Goal: Information Seeking & Learning: Learn about a topic

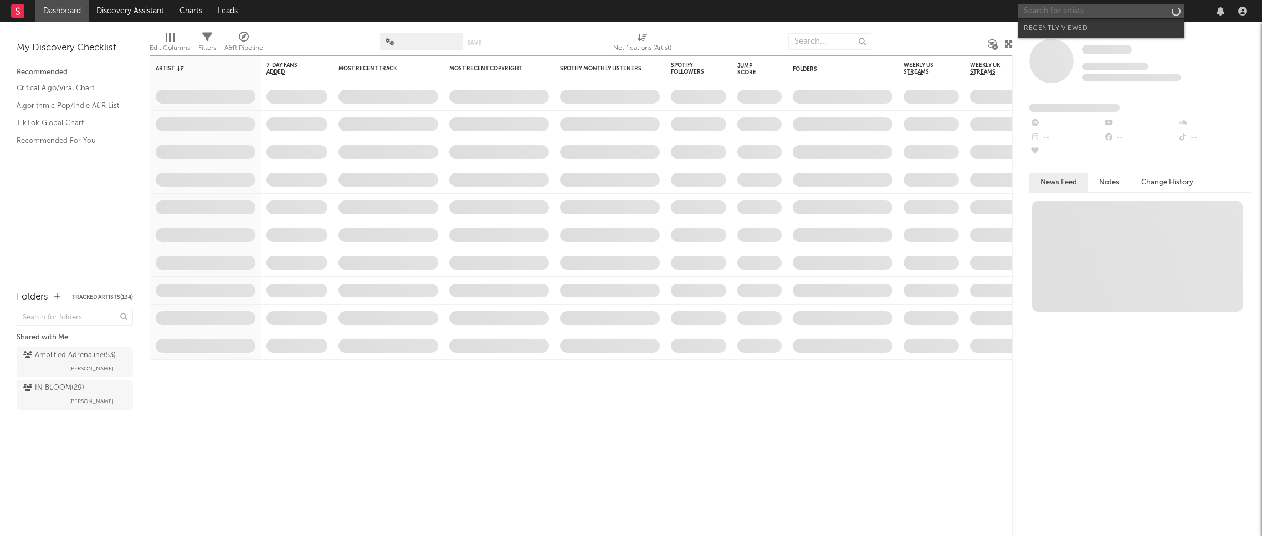
click at [1060, 11] on input "text" at bounding box center [1101, 11] width 166 height 14
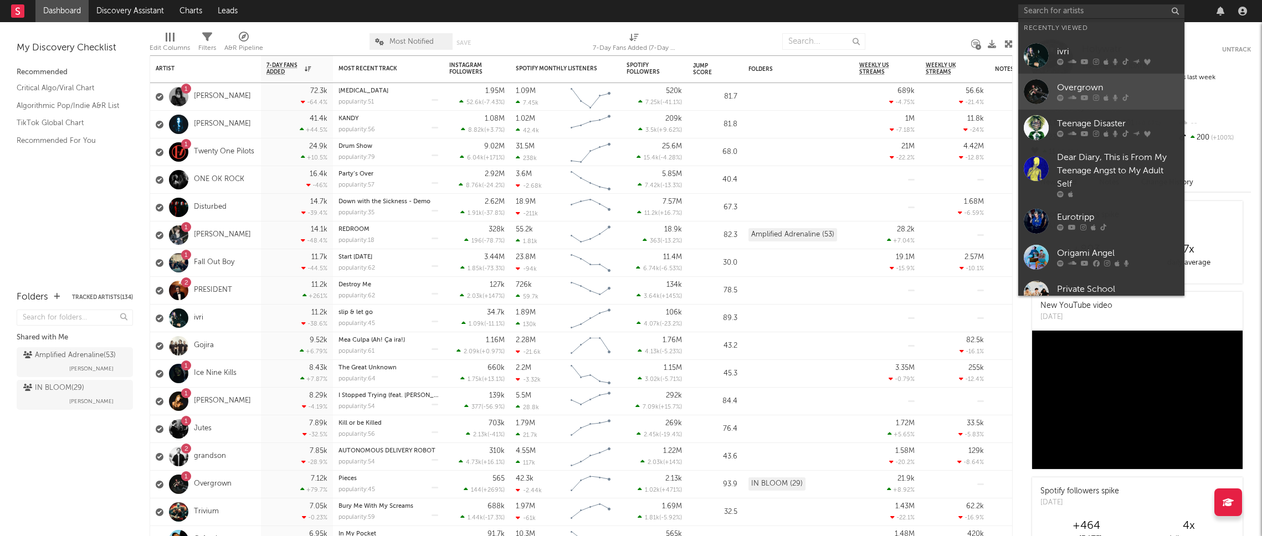
click at [1071, 87] on div "Overgrown" at bounding box center [1118, 87] width 122 height 13
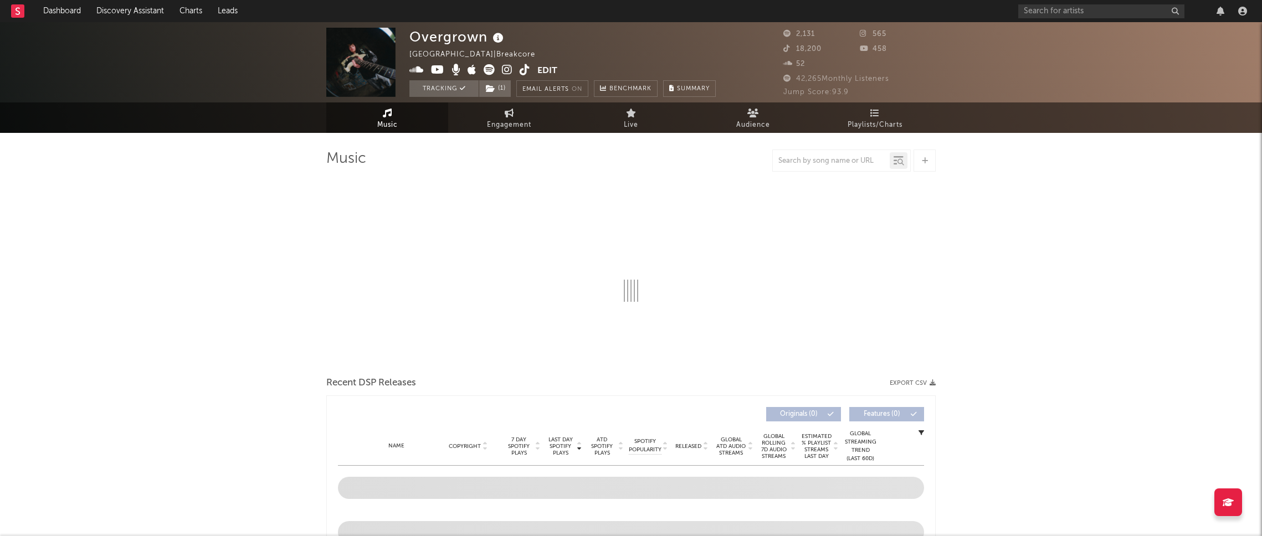
select select "1w"
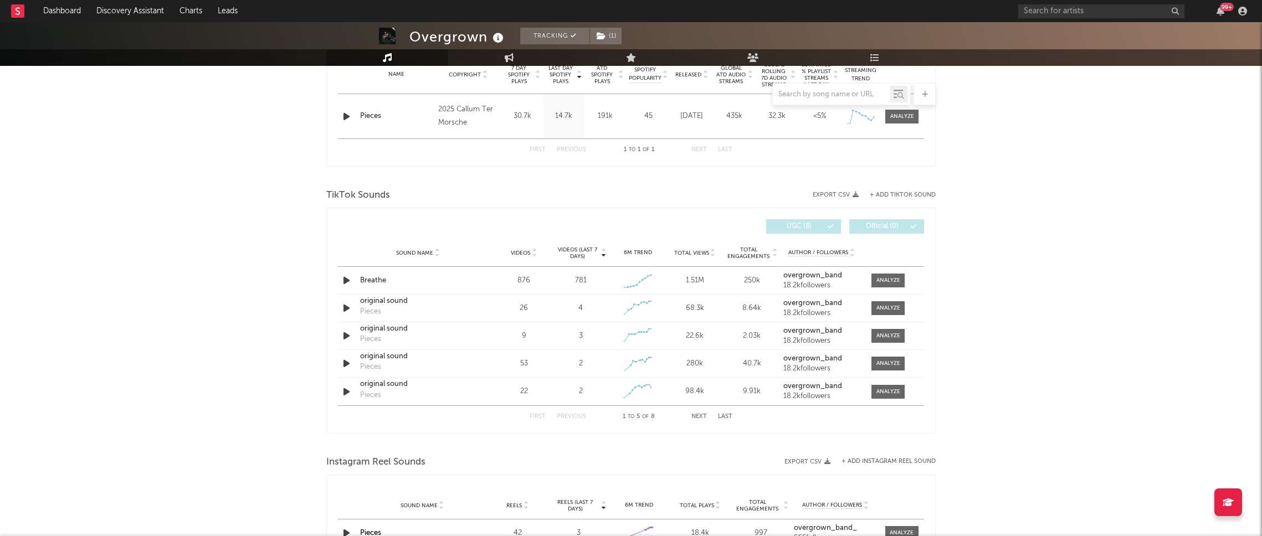
scroll to position [466, 0]
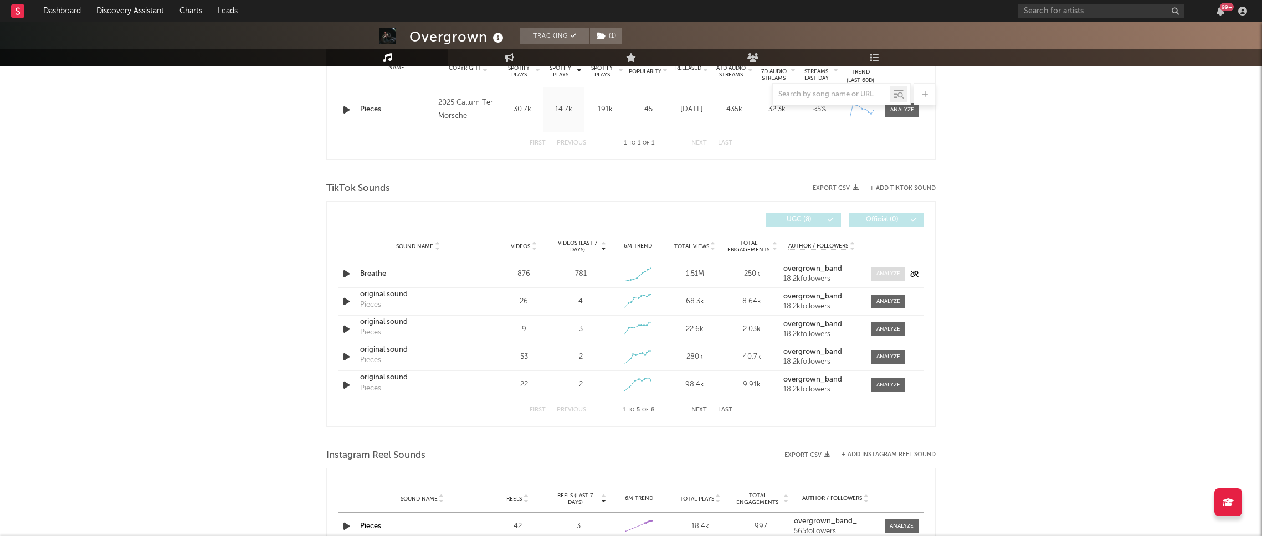
click at [892, 277] on div at bounding box center [888, 274] width 24 height 8
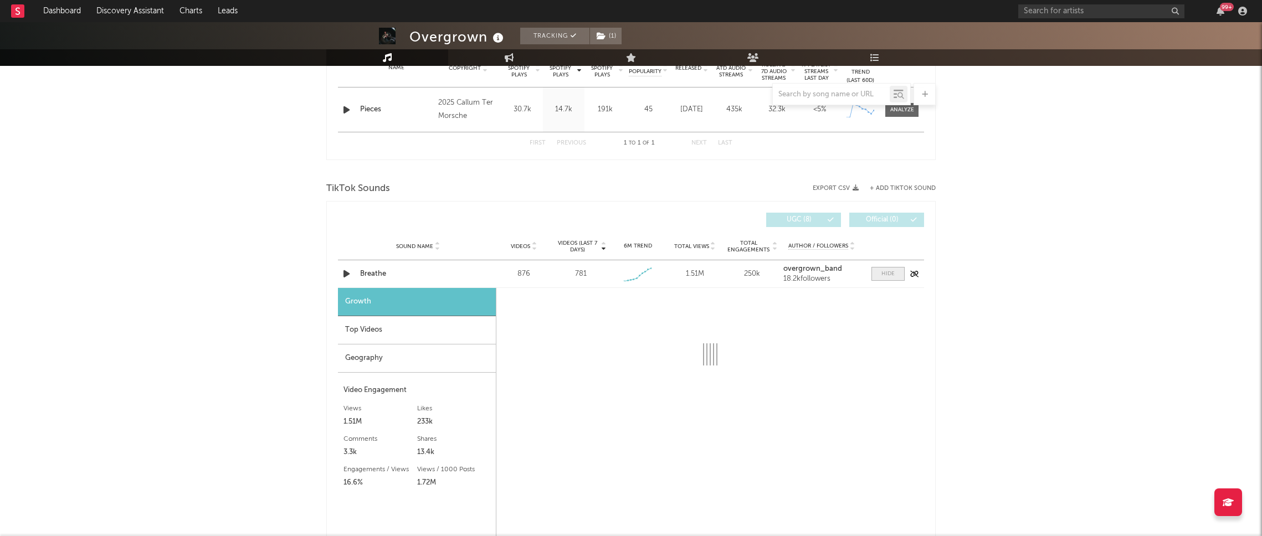
select select "1w"
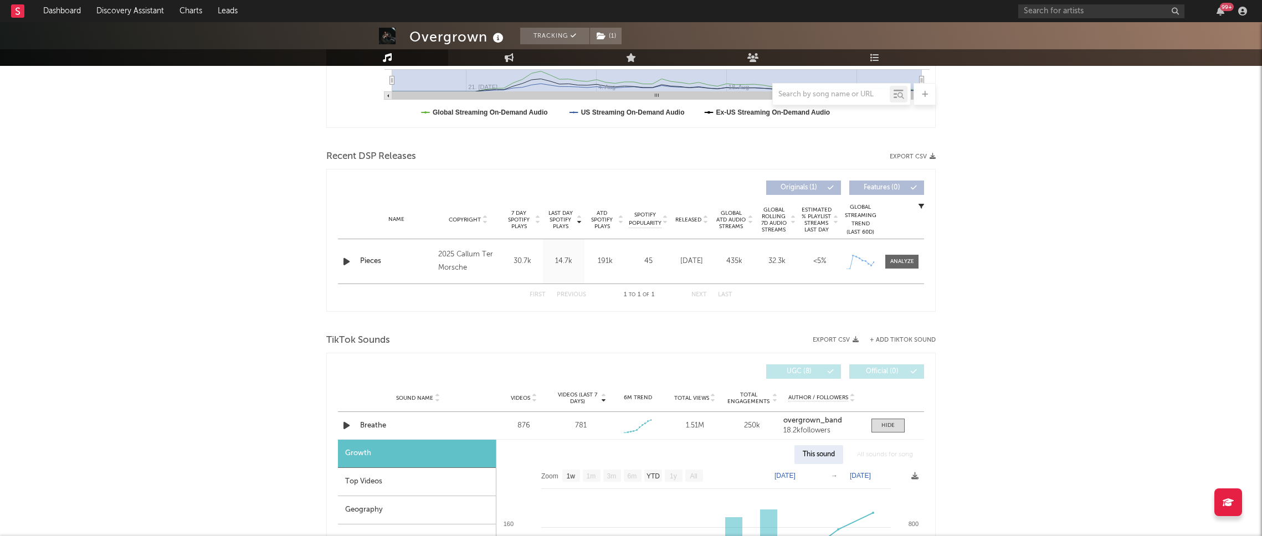
scroll to position [315, 0]
click at [909, 263] on div at bounding box center [902, 261] width 24 height 8
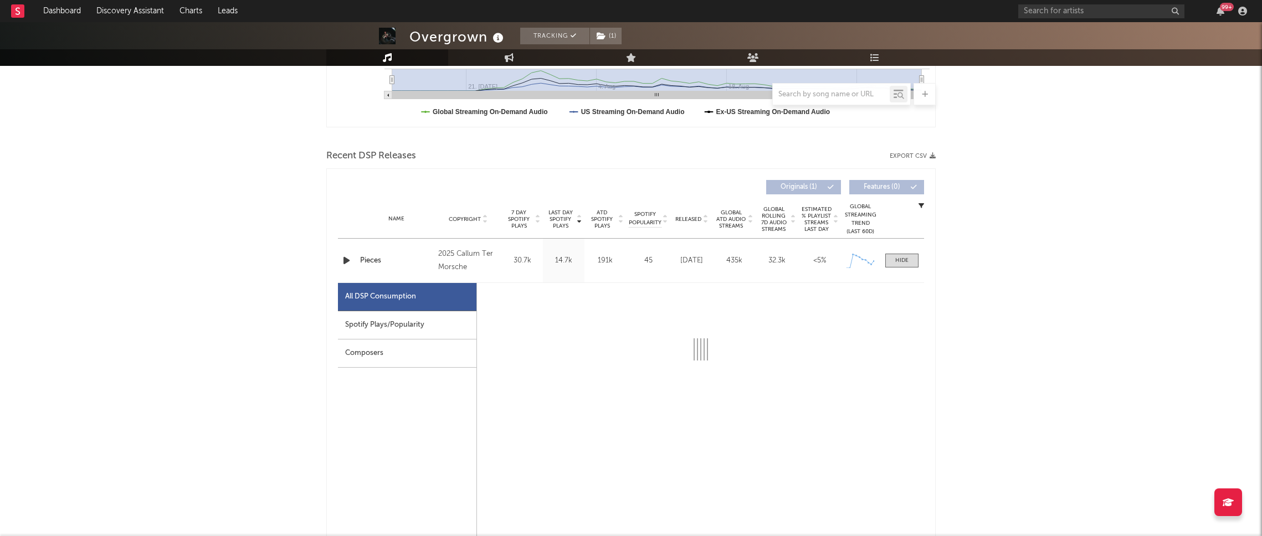
select select "1w"
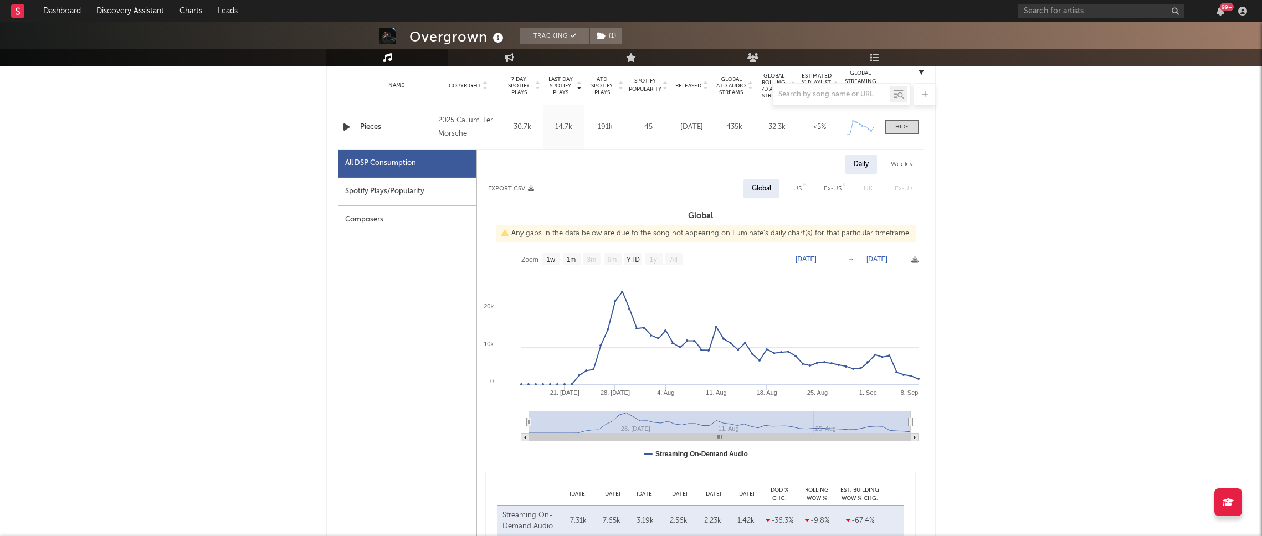
scroll to position [449, 0]
click at [801, 189] on div "US" at bounding box center [797, 187] width 8 height 13
select select "1w"
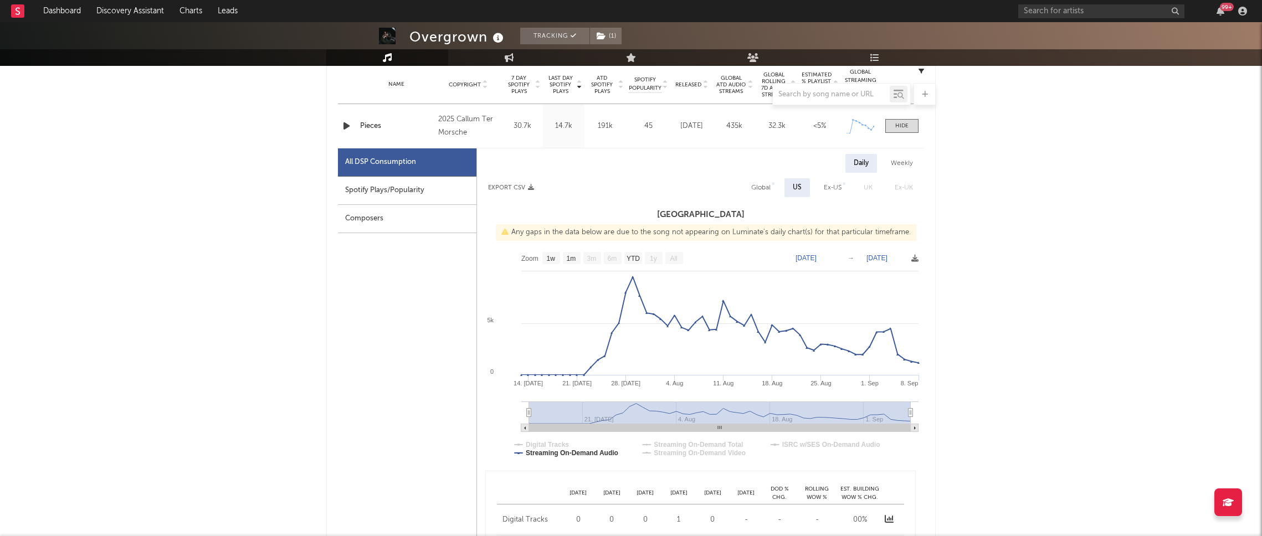
click at [825, 189] on div "Ex-US" at bounding box center [833, 187] width 18 height 13
select select "1w"
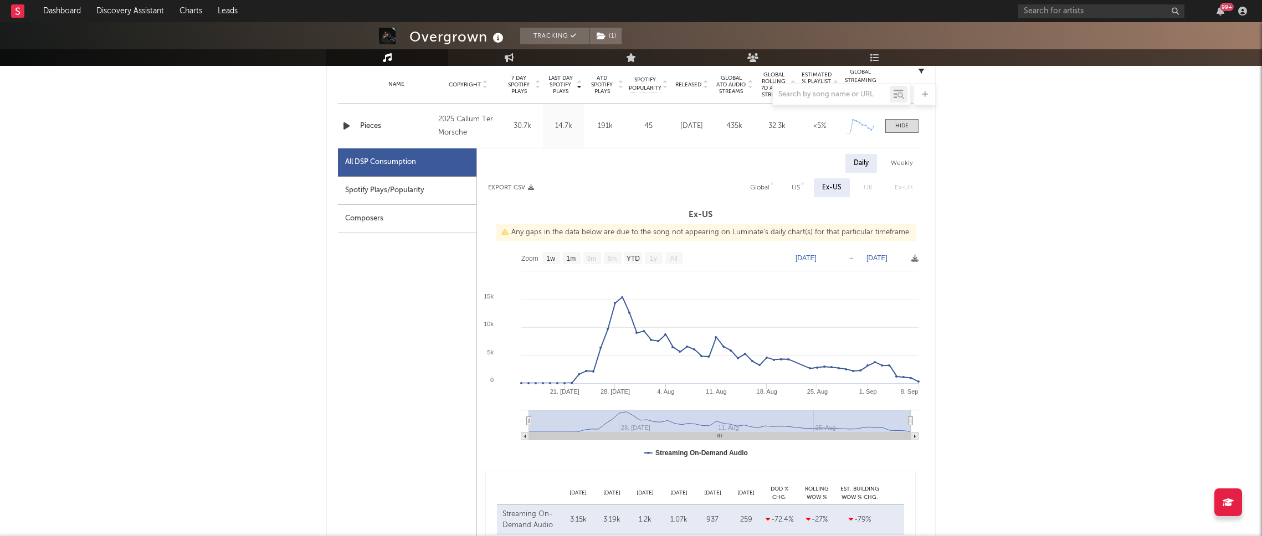
drag, startPoint x: 764, startPoint y: 189, endPoint x: 775, endPoint y: 187, distance: 11.2
click at [764, 189] on div "Global" at bounding box center [759, 187] width 19 height 13
select select "1w"
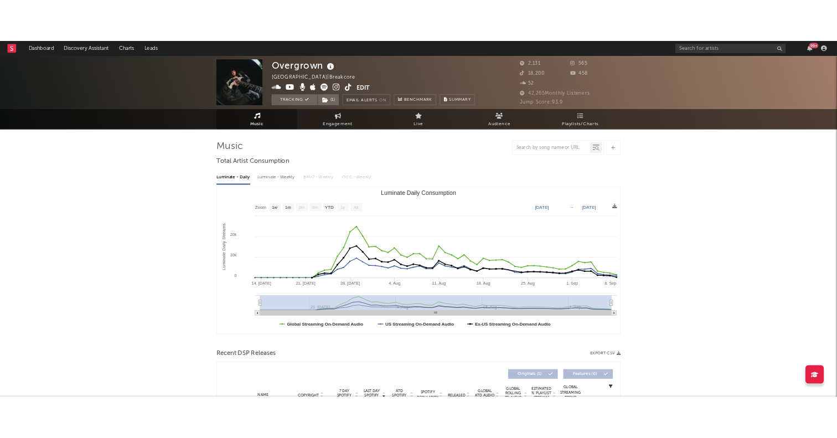
scroll to position [0, 0]
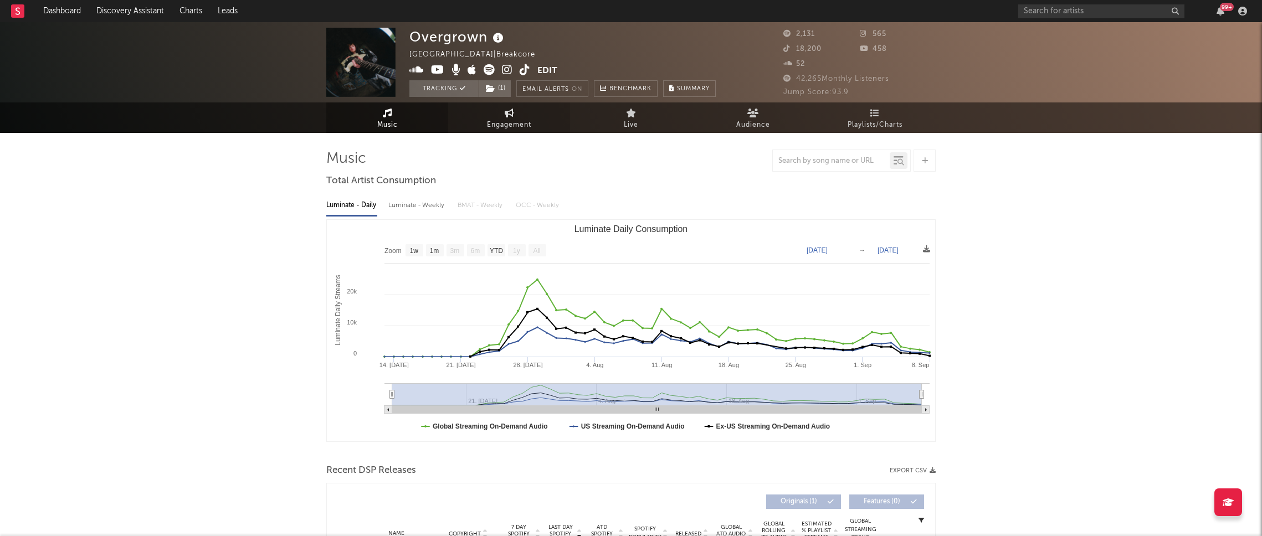
click at [498, 119] on span "Engagement" at bounding box center [509, 125] width 44 height 13
select select "1w"
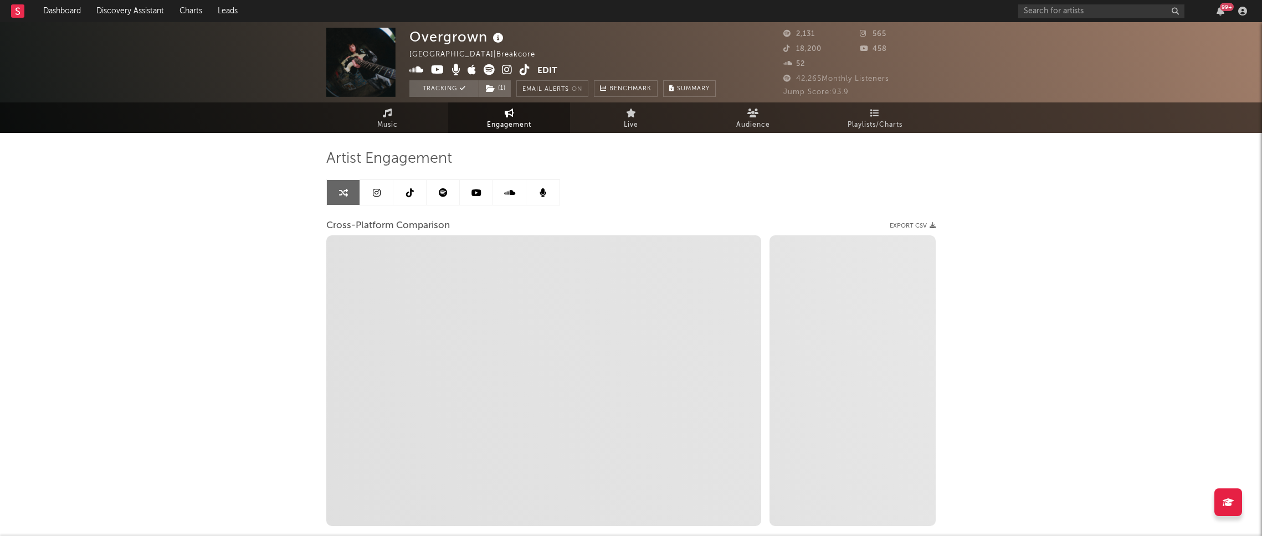
select select "1m"
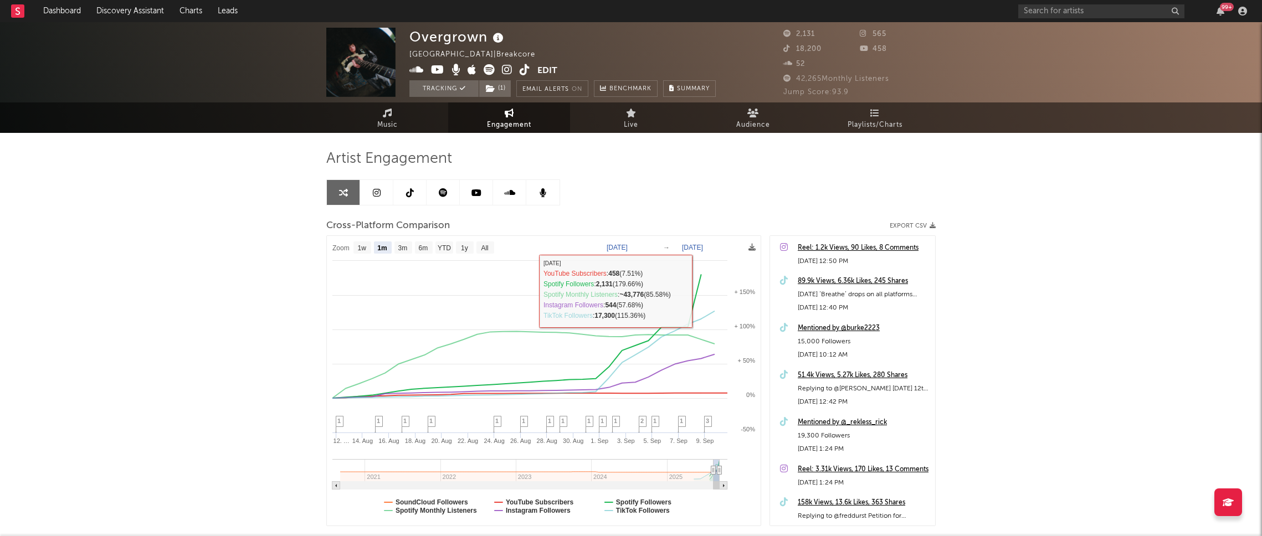
drag, startPoint x: 1016, startPoint y: 244, endPoint x: 1010, endPoint y: 242, distance: 6.5
click at [1016, 244] on div "Overgrown [GEOGRAPHIC_DATA] | Breakcore Edit Tracking ( 1 ) Email Alerts On Ben…" at bounding box center [631, 313] width 1262 height 582
